Goal: Complete application form

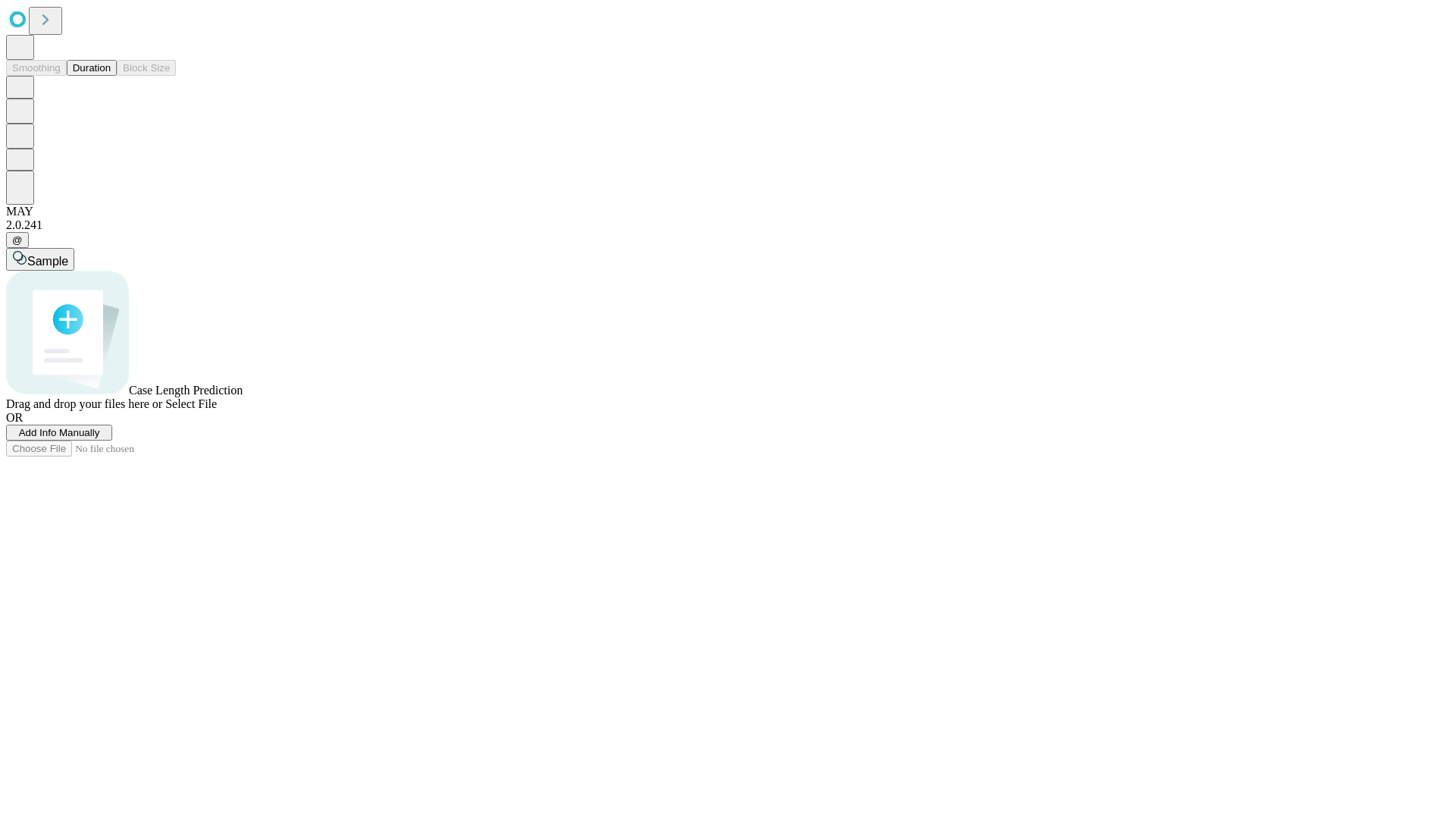
click at [100, 438] on span "Add Info Manually" at bounding box center [59, 433] width 81 height 12
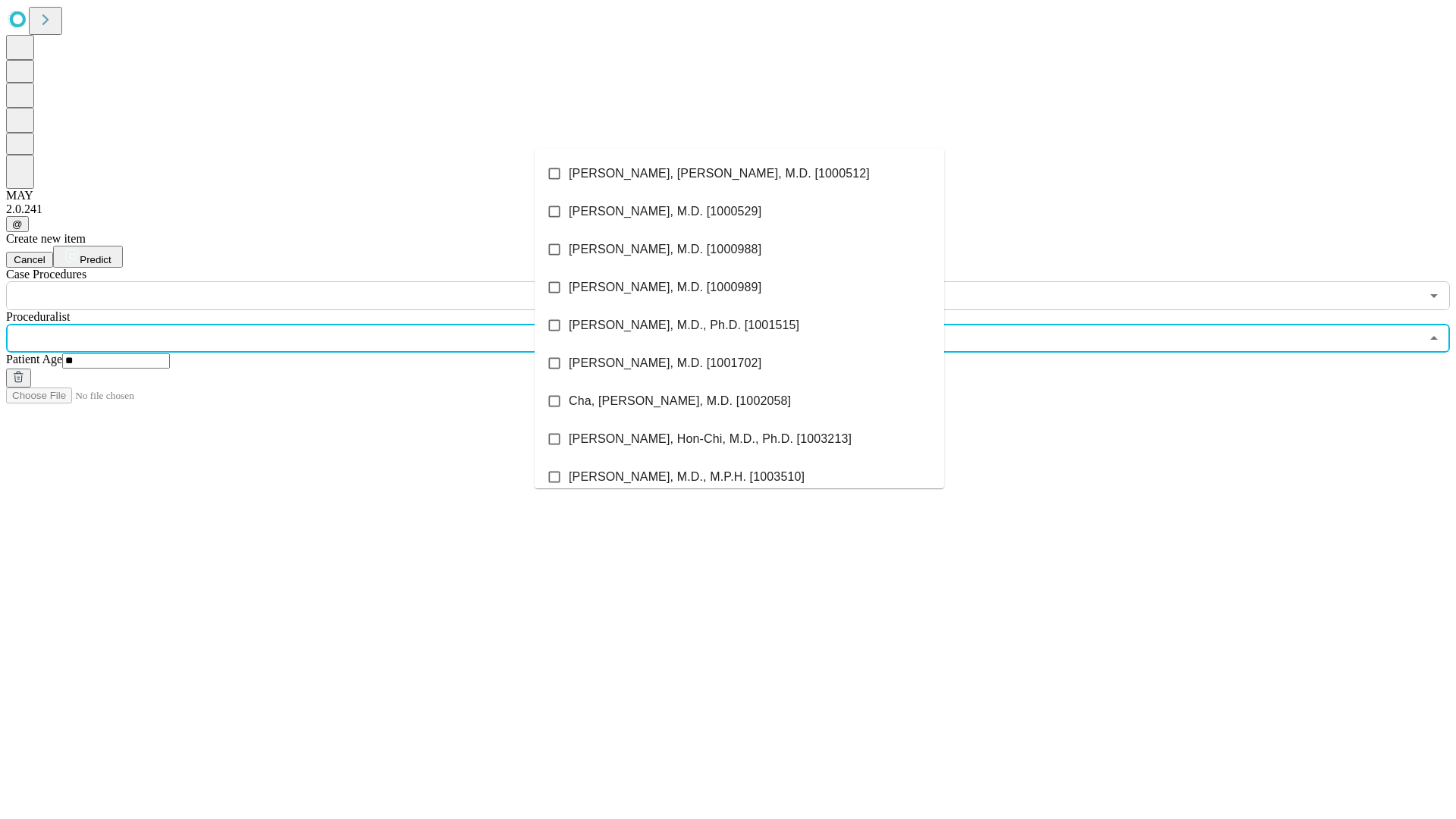
click at [740, 174] on li "[PERSON_NAME], [PERSON_NAME], M.D. [1000512]" at bounding box center [739, 174] width 409 height 38
click at [318, 281] on input "text" at bounding box center [712, 295] width 1414 height 29
